Goal: Find specific page/section: Find specific page/section

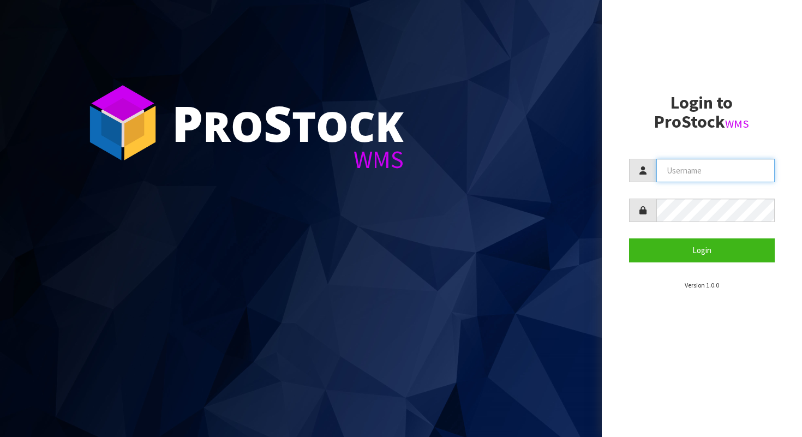
click at [698, 179] on input "text" at bounding box center [715, 170] width 119 height 23
type input "AGAINFASTER"
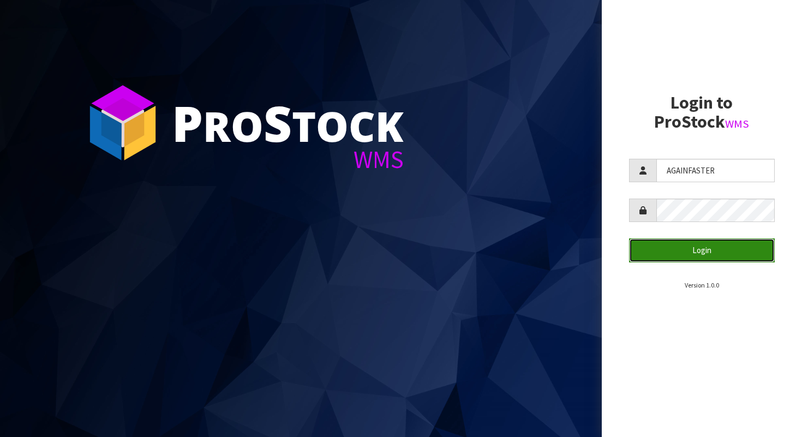
click at [688, 243] on button "Login" at bounding box center [702, 249] width 146 height 23
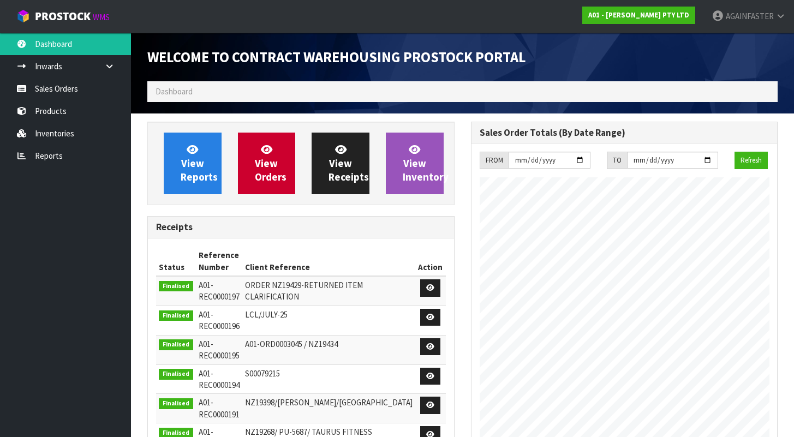
scroll to position [446, 323]
click at [61, 88] on link "Sales Orders" at bounding box center [65, 88] width 131 height 22
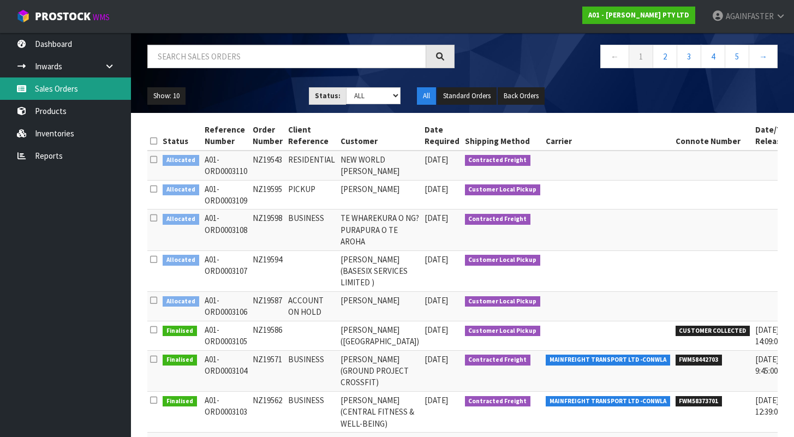
scroll to position [81, 0]
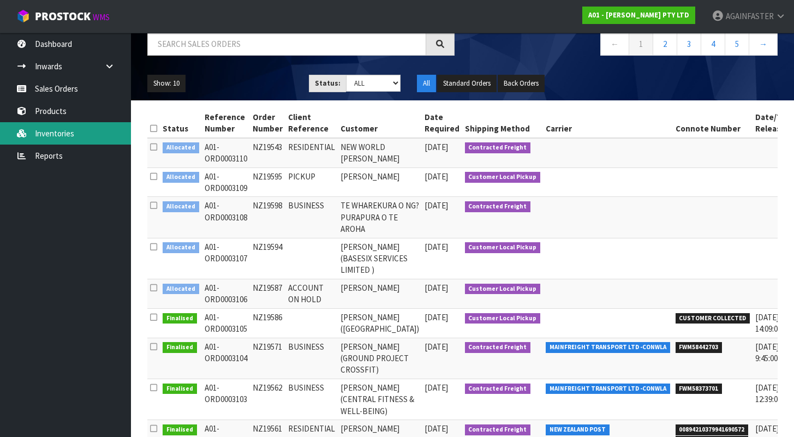
click at [97, 135] on link "Inventories" at bounding box center [65, 133] width 131 height 22
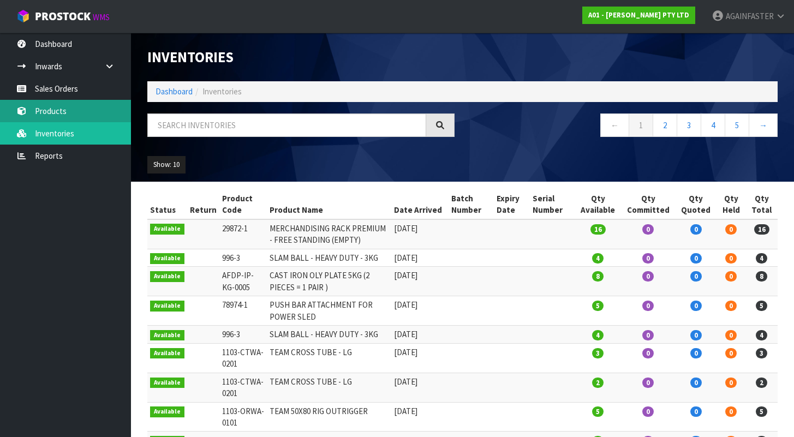
click at [93, 108] on link "Products" at bounding box center [65, 111] width 131 height 22
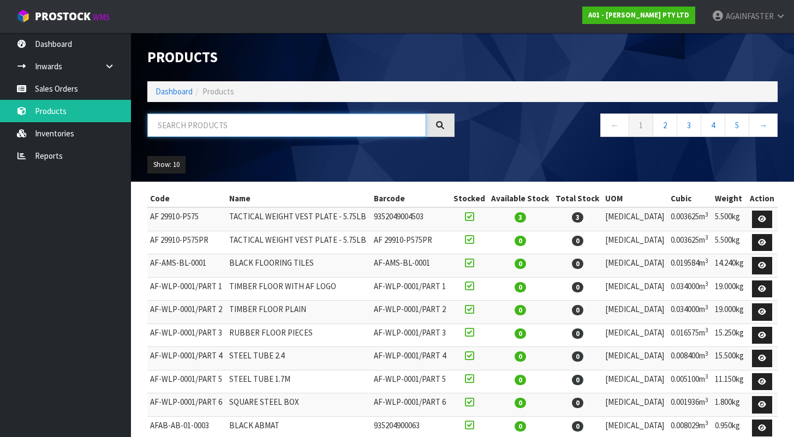
click at [209, 116] on input "text" at bounding box center [286, 124] width 279 height 23
paste input "0603-MB00-1608"
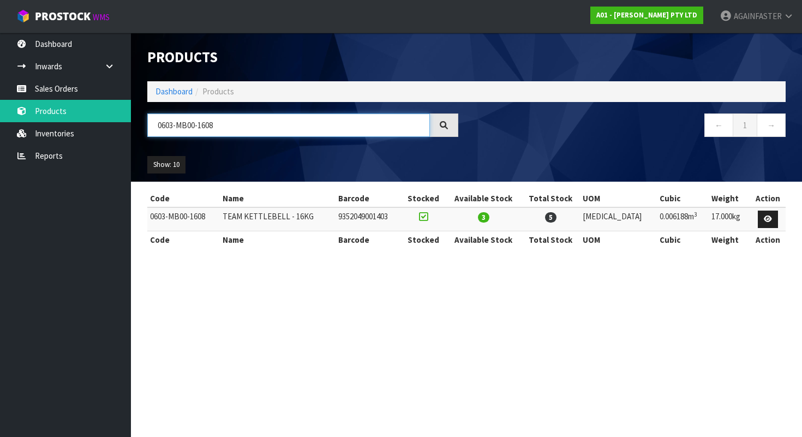
type input "0603-MB00-1608"
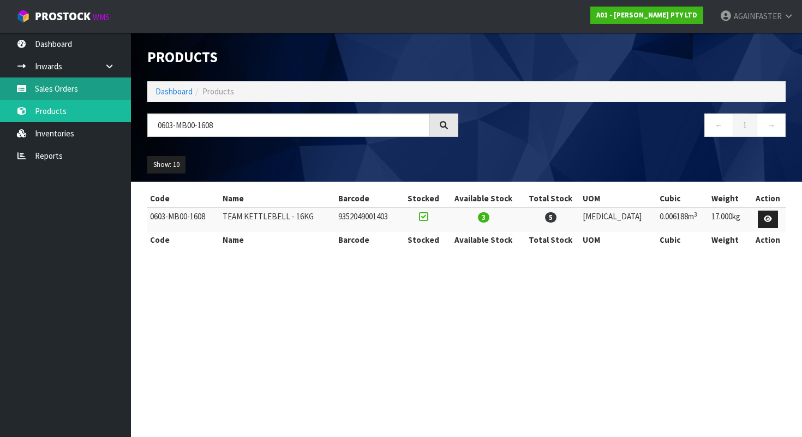
click at [93, 91] on link "Sales Orders" at bounding box center [65, 88] width 131 height 22
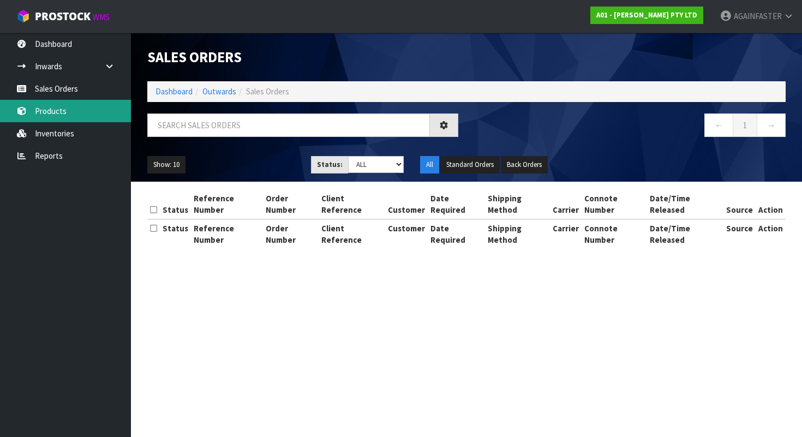
click at [89, 109] on link "Products" at bounding box center [65, 111] width 131 height 22
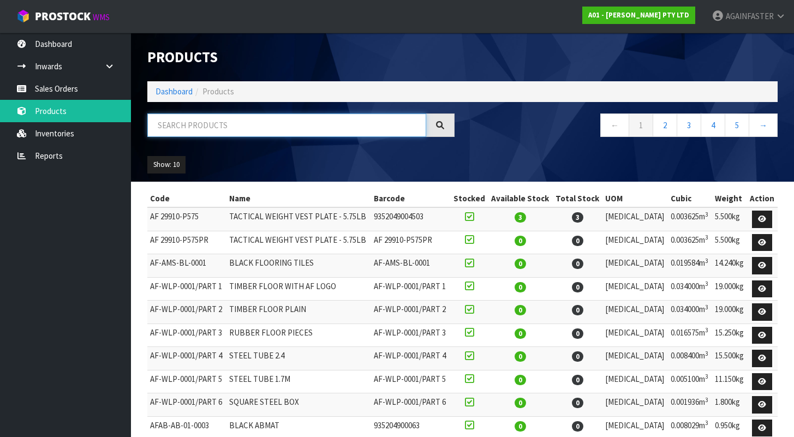
click at [254, 122] on input "text" at bounding box center [286, 124] width 279 height 23
paste input "0500-PB00-0000"
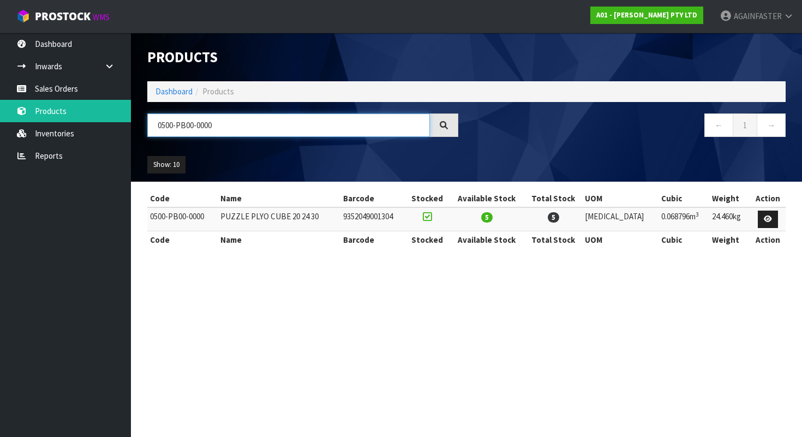
drag, startPoint x: 223, startPoint y: 124, endPoint x: 131, endPoint y: 123, distance: 91.1
click at [131, 123] on header "Products Import Products Drop file here to import csv template Dashboard Produc…" at bounding box center [466, 107] width 671 height 149
paste input "116118]"
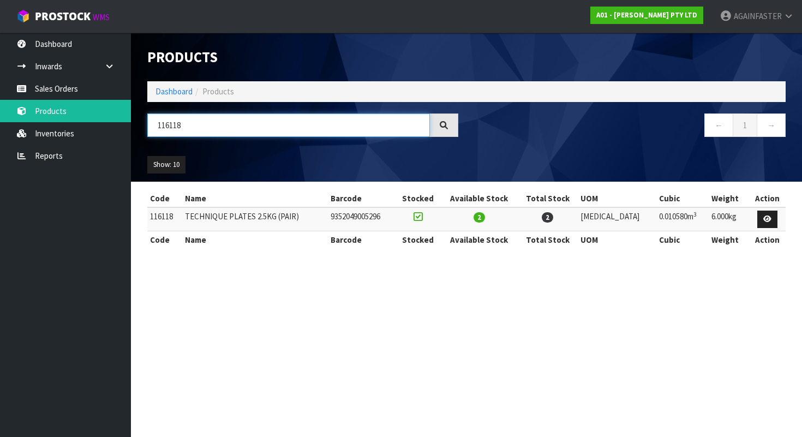
drag, startPoint x: 196, startPoint y: 121, endPoint x: 149, endPoint y: 121, distance: 46.9
click at [149, 121] on input "116118" at bounding box center [288, 124] width 283 height 23
paste input "01-BUAA-2301"
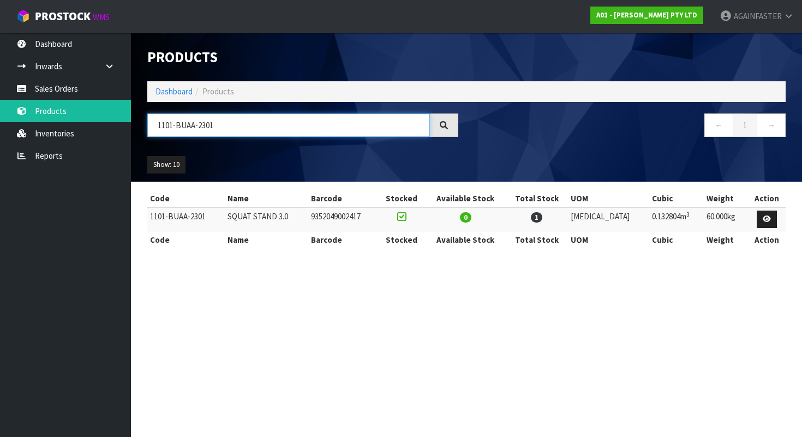
type input "1101-BUAA-2301"
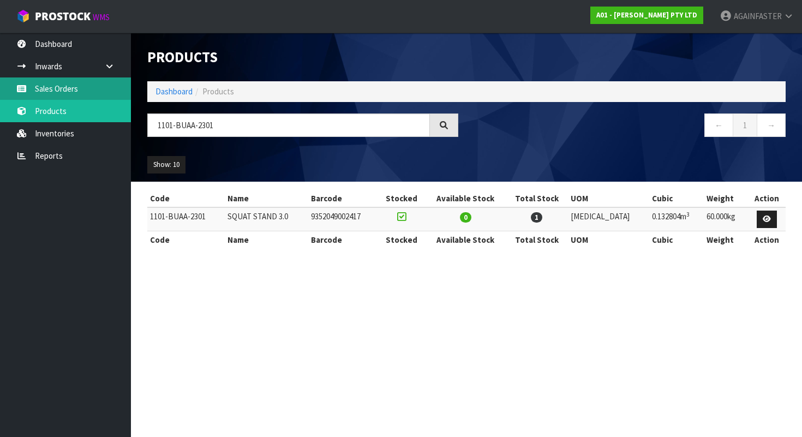
click at [53, 90] on link "Sales Orders" at bounding box center [65, 88] width 131 height 22
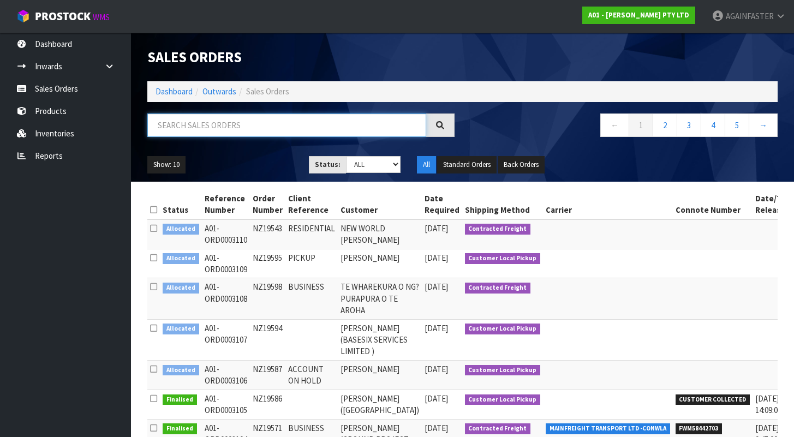
click at [213, 122] on input "text" at bounding box center [286, 124] width 279 height 23
paste input "NZ19543"
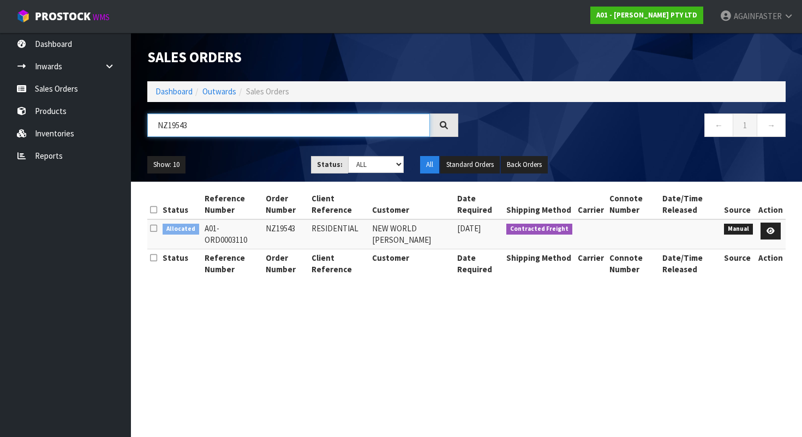
type input "NZ19543"
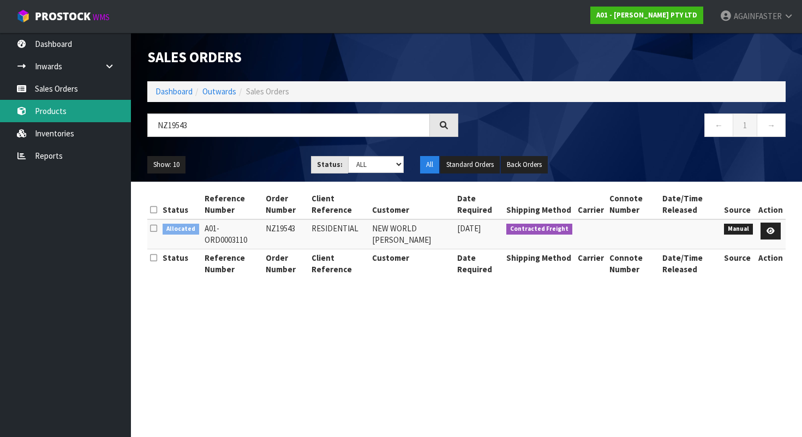
click at [99, 114] on link "Products" at bounding box center [65, 111] width 131 height 22
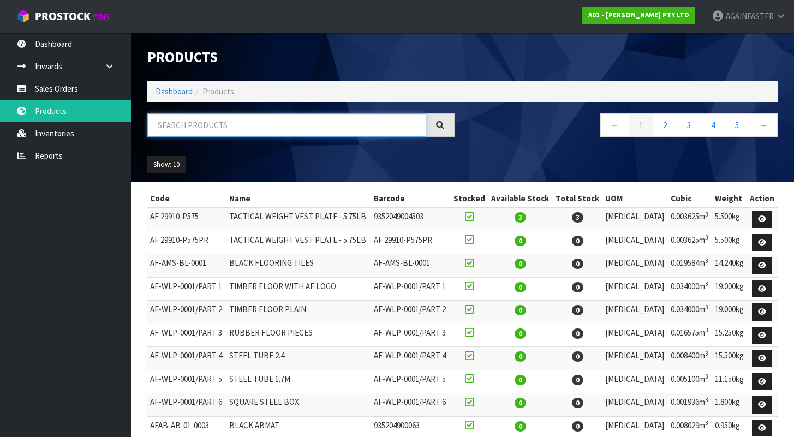
click at [201, 131] on input "text" at bounding box center [286, 124] width 279 height 23
paste input "1032-FPKG-0024"
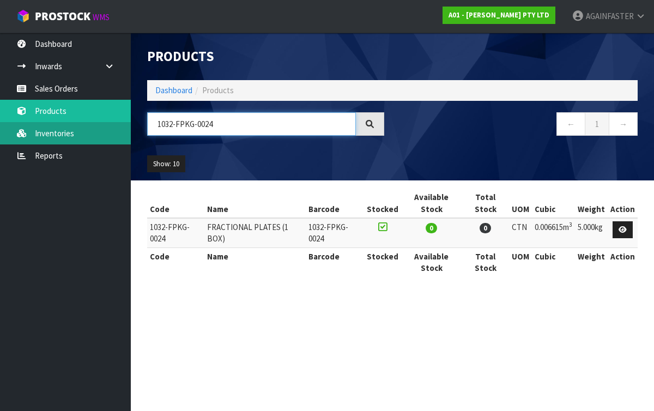
drag, startPoint x: 231, startPoint y: 128, endPoint x: 104, endPoint y: 131, distance: 127.1
click at [104, 131] on body "Toggle navigation ProStock WMS A01 - [PERSON_NAME] PTY LTD AGAINFASTER Logout D…" at bounding box center [327, 205] width 654 height 411
type input "1"
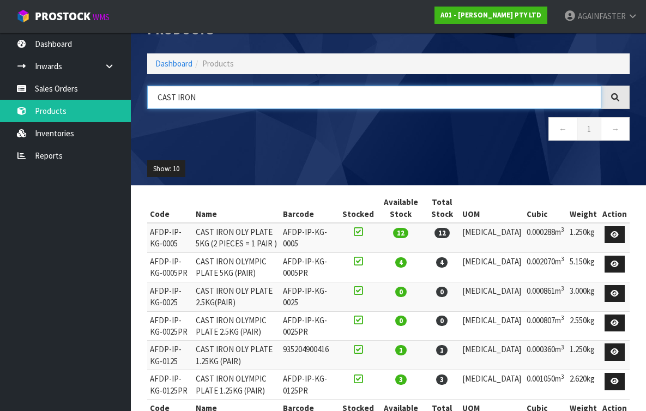
scroll to position [32, 0]
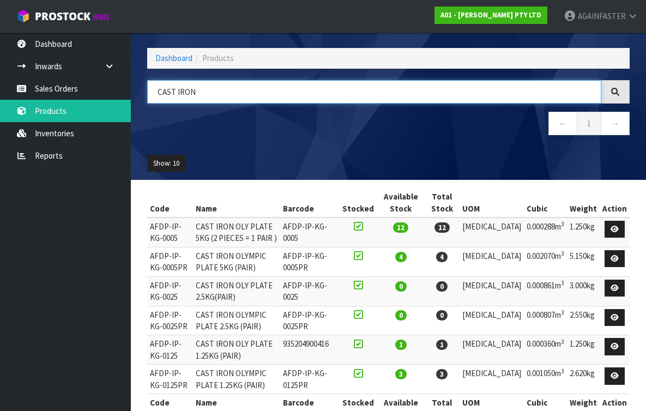
type input "CAST IRON"
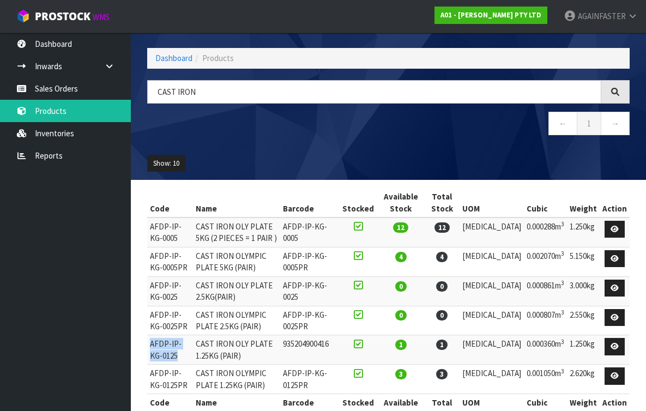
drag, startPoint x: 175, startPoint y: 324, endPoint x: 148, endPoint y: 313, distance: 28.6
click at [148, 335] on td "AFDP-IP-KG-0125" at bounding box center [170, 349] width 46 height 29
copy td "AFDP-IP-KG-0125"
click at [274, 69] on div "Products Import Products Drop file here to import csv template Dashboard Produc…" at bounding box center [388, 90] width 499 height 179
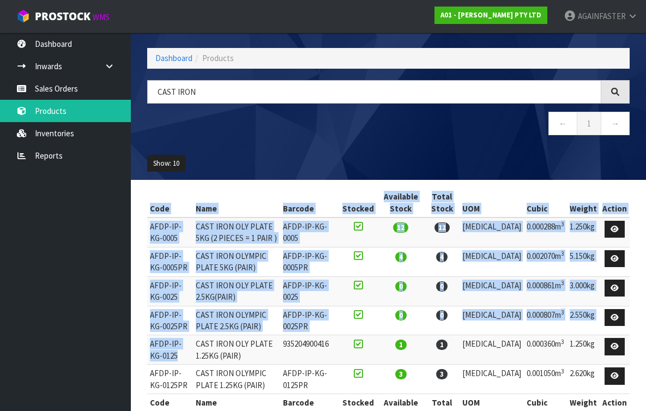
drag, startPoint x: 170, startPoint y: 326, endPoint x: 148, endPoint y: 314, distance: 25.4
click at [147, 335] on td "AFDP-IP-KG-0125" at bounding box center [170, 349] width 46 height 29
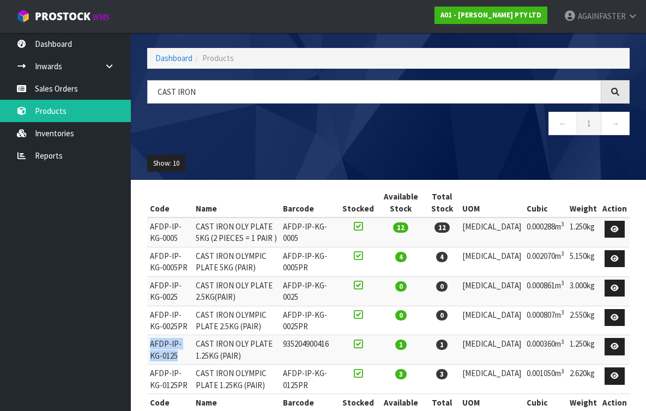
click at [171, 335] on td "AFDP-IP-KG-0125" at bounding box center [170, 349] width 46 height 29
drag, startPoint x: 171, startPoint y: 322, endPoint x: 148, endPoint y: 315, distance: 24.1
click at [148, 335] on td "AFDP-IP-KG-0125" at bounding box center [170, 349] width 46 height 29
copy td "AFDP-IP-KG-0125"
drag, startPoint x: 180, startPoint y: 296, endPoint x: 148, endPoint y: 285, distance: 34.0
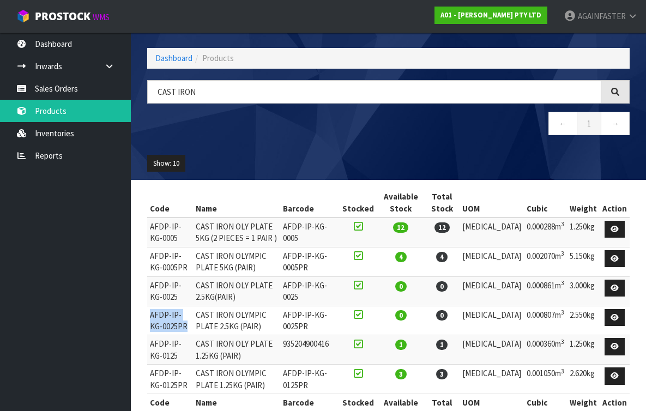
click at [148, 306] on td "AFDP-IP-KG-0025PR" at bounding box center [170, 320] width 46 height 29
copy td "AFDP-IP-KG-0025PR"
